Goal: Navigation & Orientation: Find specific page/section

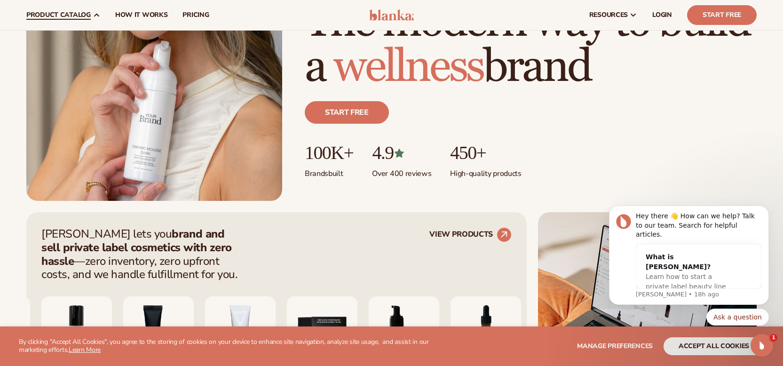
scroll to position [161, 0]
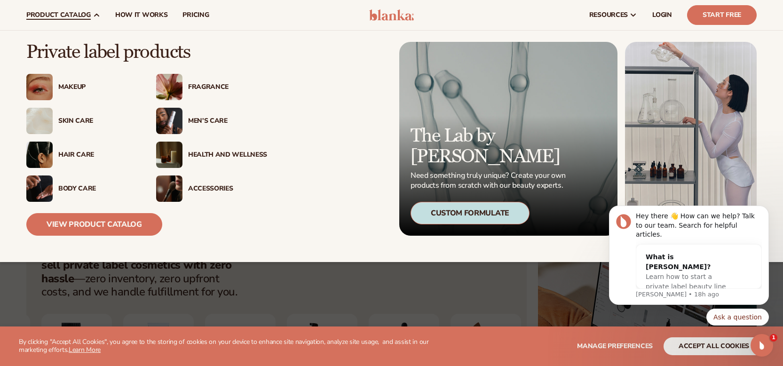
click at [179, 197] on img at bounding box center [169, 188] width 26 height 26
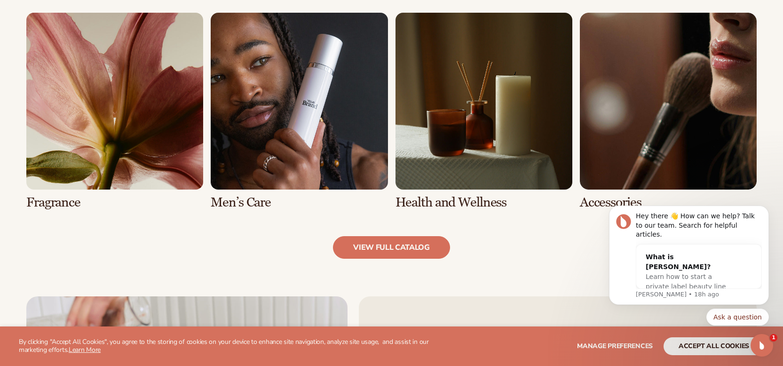
scroll to position [1101, 0]
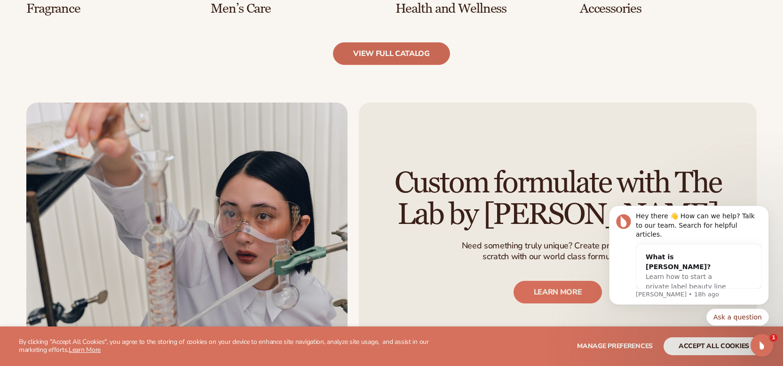
click at [408, 56] on link "view full catalog" at bounding box center [391, 53] width 117 height 23
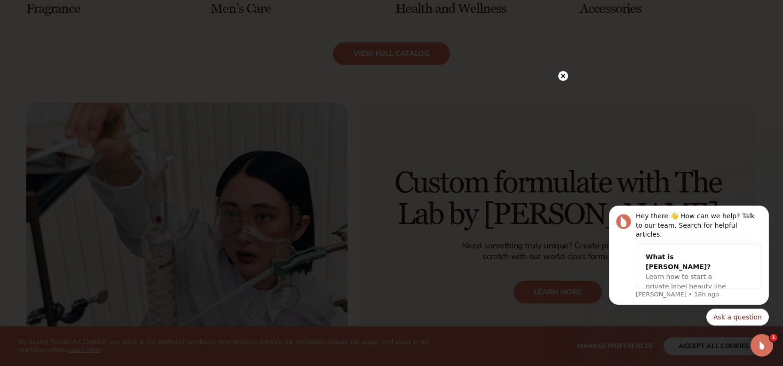
click at [558, 76] on circle at bounding box center [563, 76] width 10 height 10
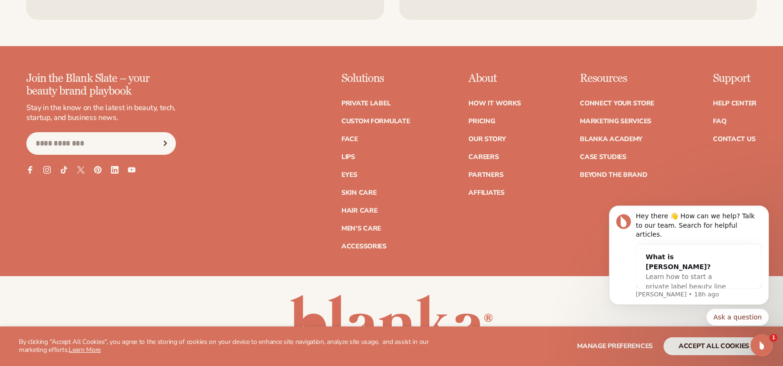
scroll to position [1814, 0]
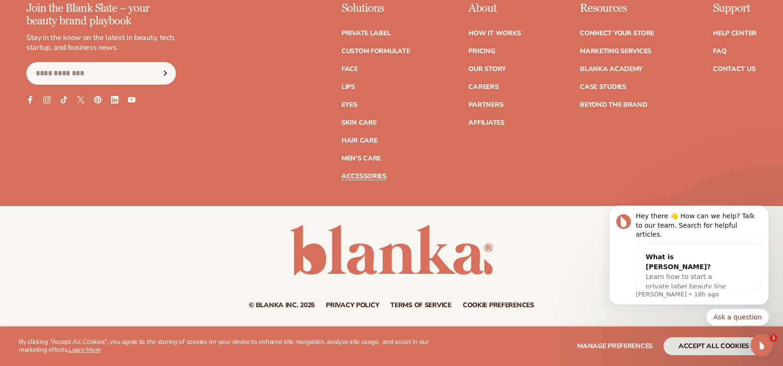
click at [366, 175] on link "Accessories" at bounding box center [364, 176] width 45 height 7
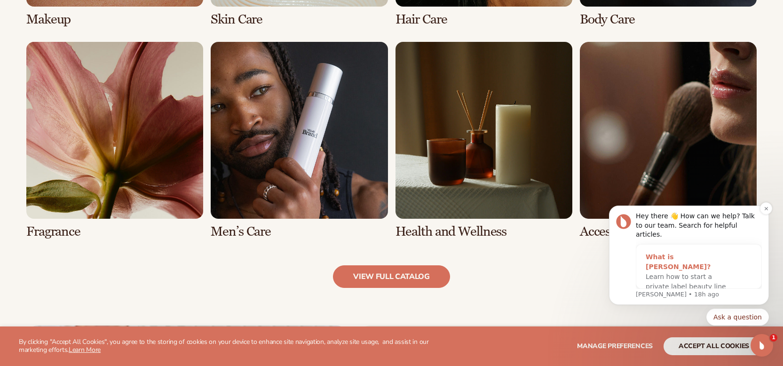
scroll to position [932, 0]
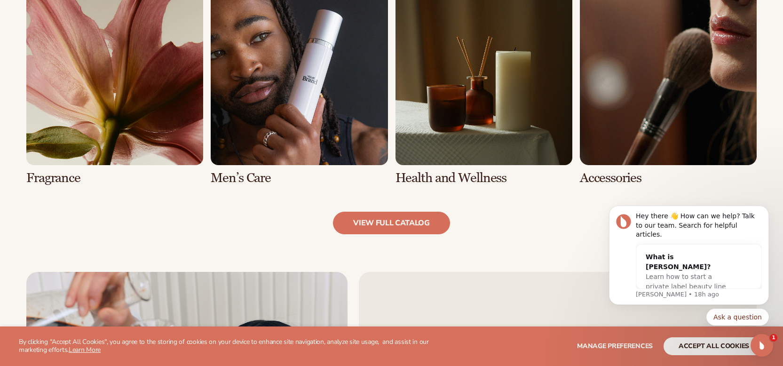
click at [629, 117] on link "8 / 8" at bounding box center [668, 86] width 177 height 197
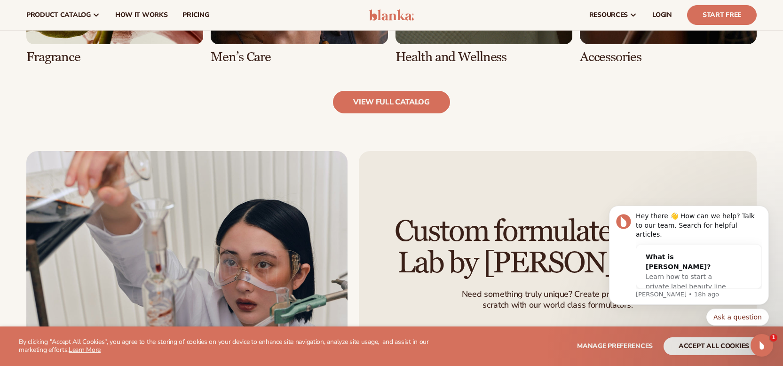
scroll to position [1004, 0]
